Goal: Task Accomplishment & Management: Complete application form

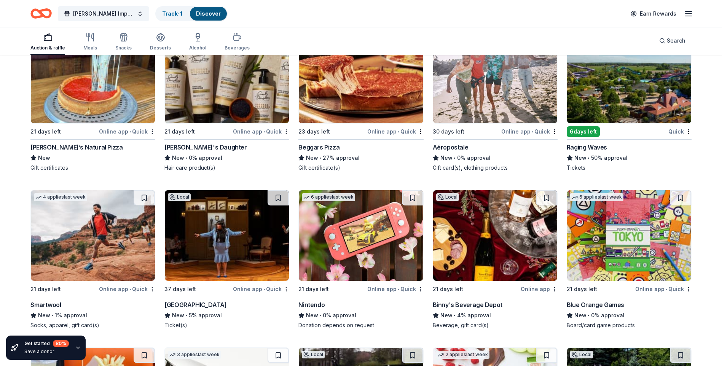
scroll to position [9126, 0]
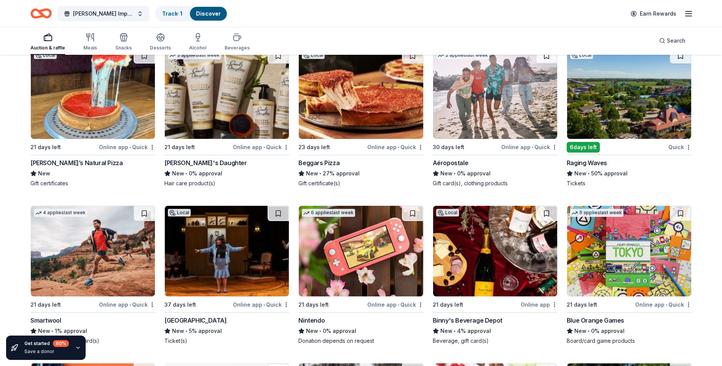
click at [468, 325] on div "Binny's Beverage Depot" at bounding box center [468, 320] width 70 height 9
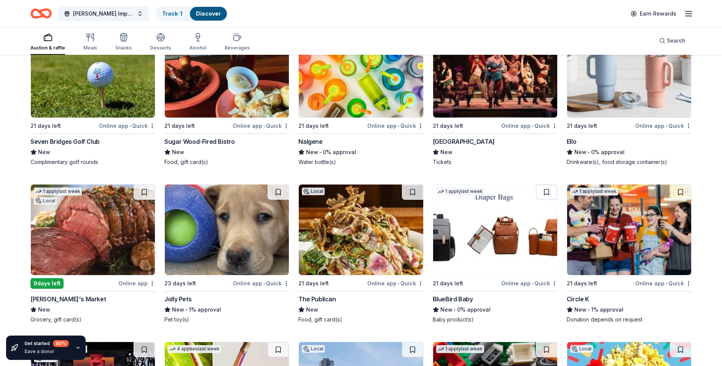
scroll to position [8479, 0]
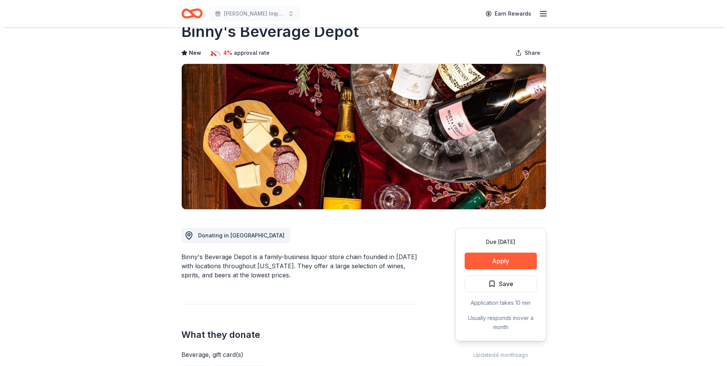
scroll to position [38, 0]
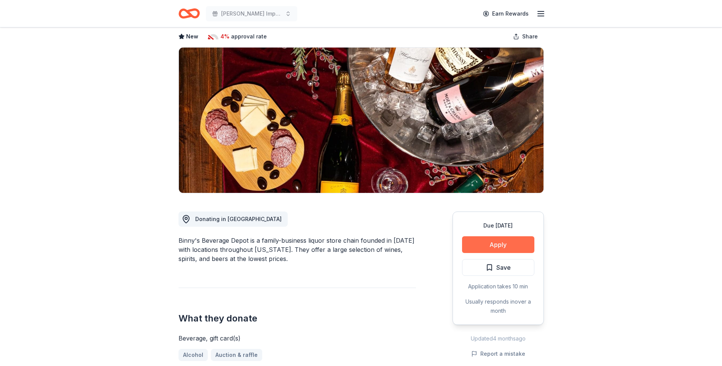
click at [487, 240] on button "Apply" at bounding box center [498, 244] width 72 height 17
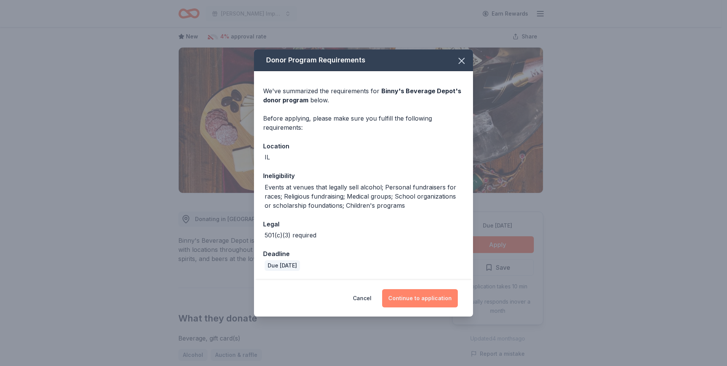
click at [406, 301] on button "Continue to application" at bounding box center [420, 298] width 76 height 18
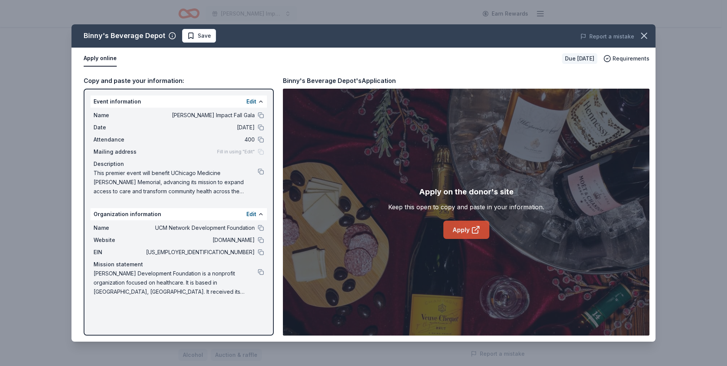
click at [449, 232] on link "Apply" at bounding box center [467, 230] width 46 height 18
